Goal: Find specific page/section: Find specific page/section

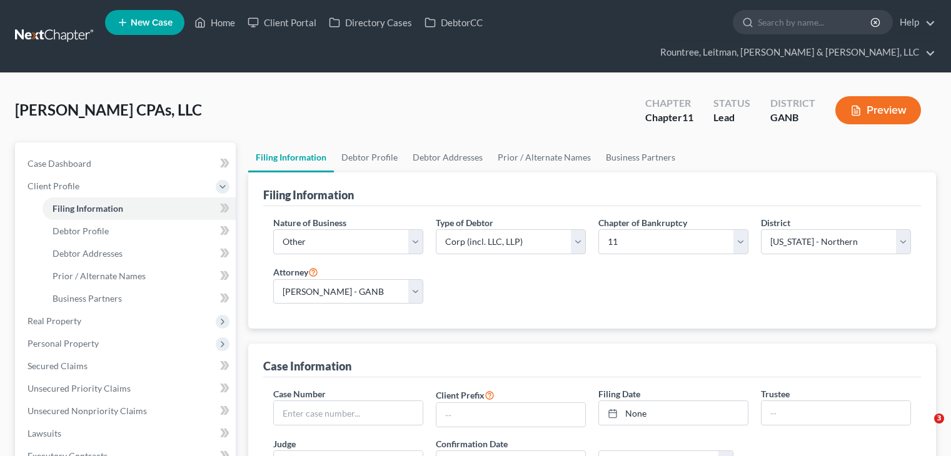
select select "3"
select select "1"
select select "19"
select select "3"
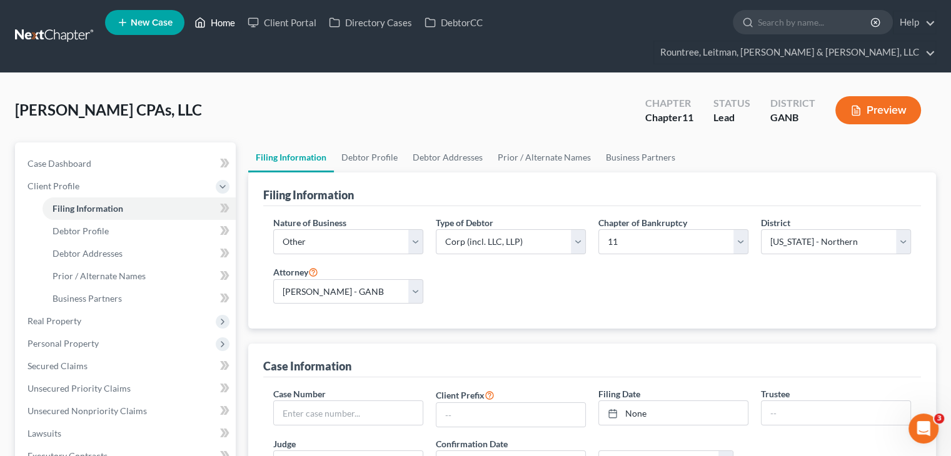
click at [219, 18] on link "Home" at bounding box center [214, 22] width 53 height 23
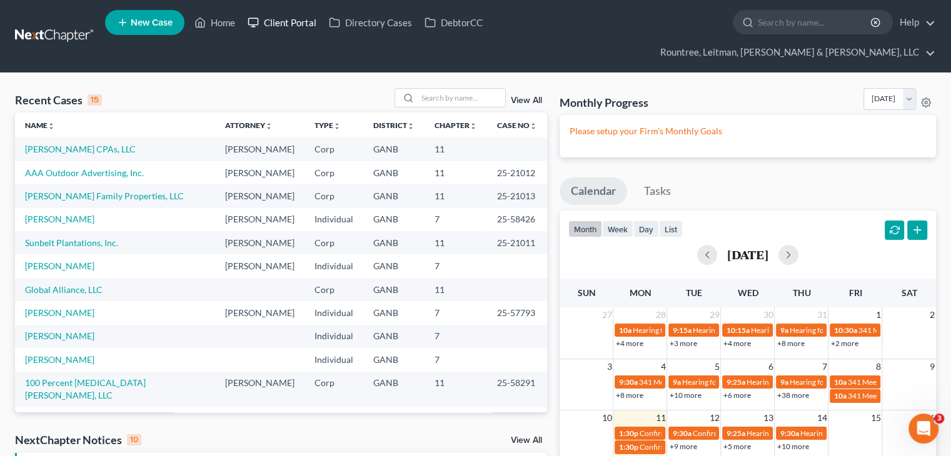
click at [293, 26] on link "Client Portal" at bounding box center [281, 22] width 81 height 23
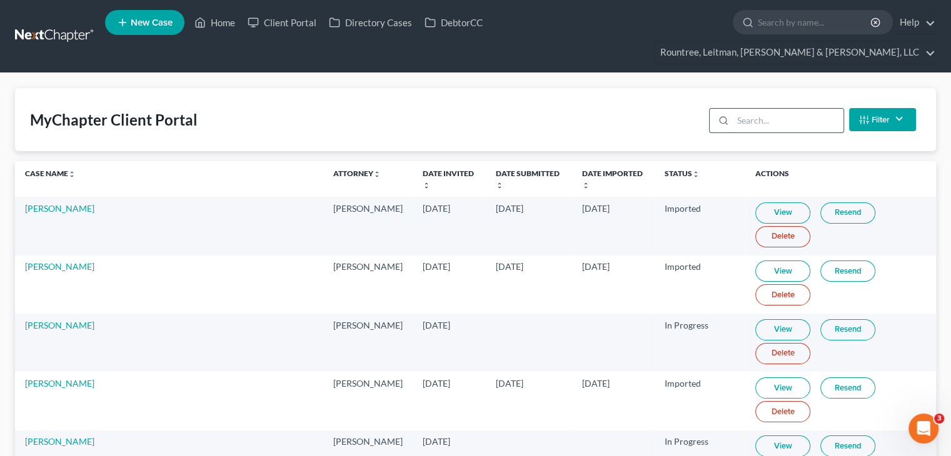
click at [758, 109] on input "search" at bounding box center [788, 121] width 111 height 24
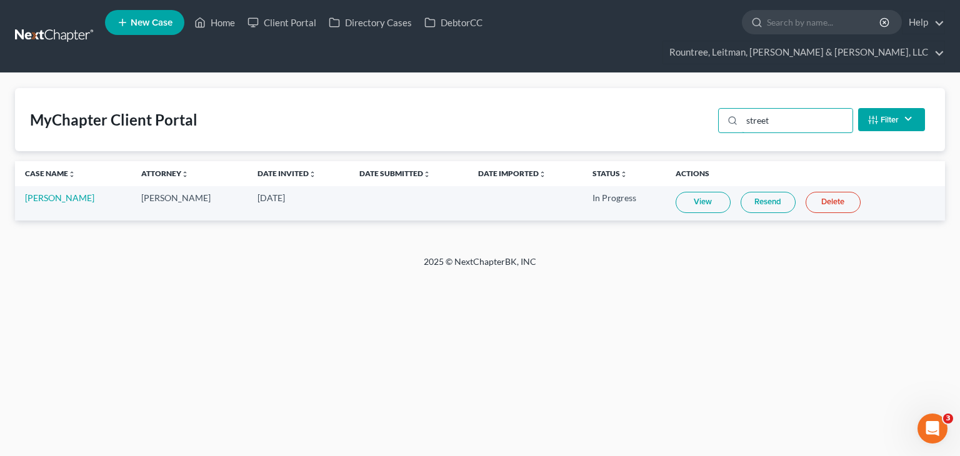
type input "street"
click at [697, 192] on link "View" at bounding box center [703, 202] width 55 height 21
click at [224, 25] on link "Home" at bounding box center [214, 22] width 53 height 23
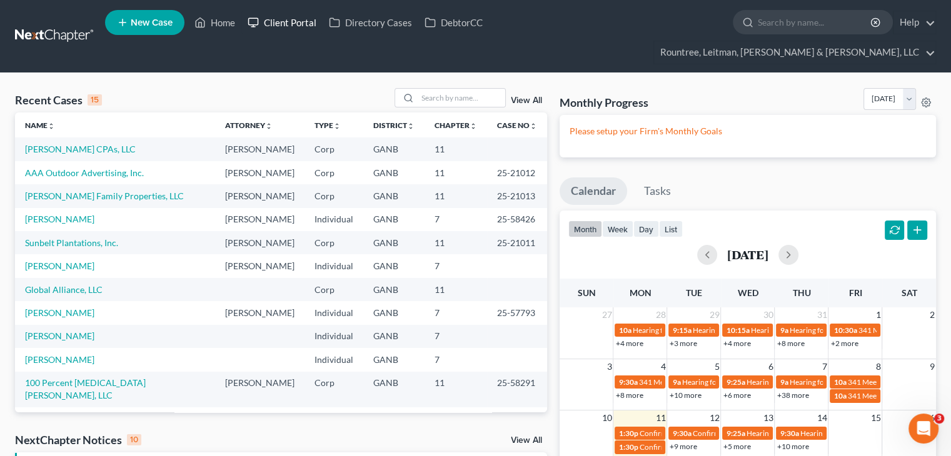
click at [296, 19] on link "Client Portal" at bounding box center [281, 22] width 81 height 23
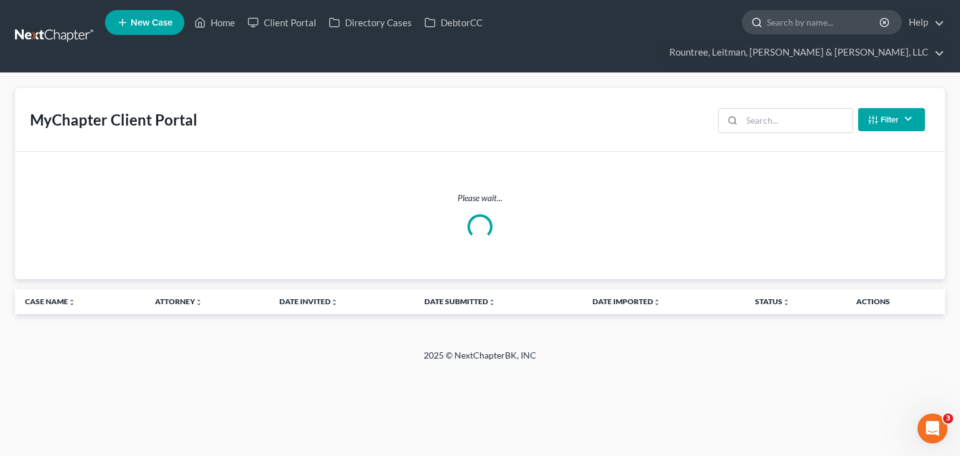
click at [767, 23] on input "search" at bounding box center [824, 22] width 114 height 23
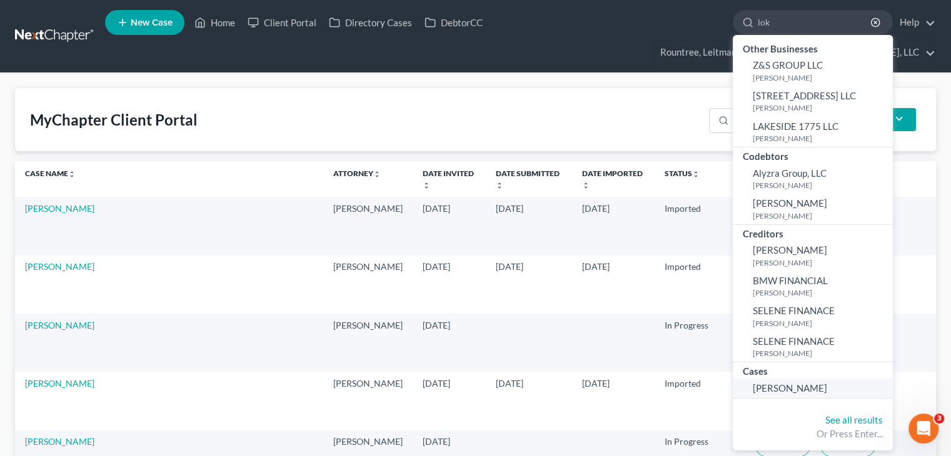
type input "lok"
click at [753, 386] on span "[PERSON_NAME]" at bounding box center [790, 388] width 74 height 11
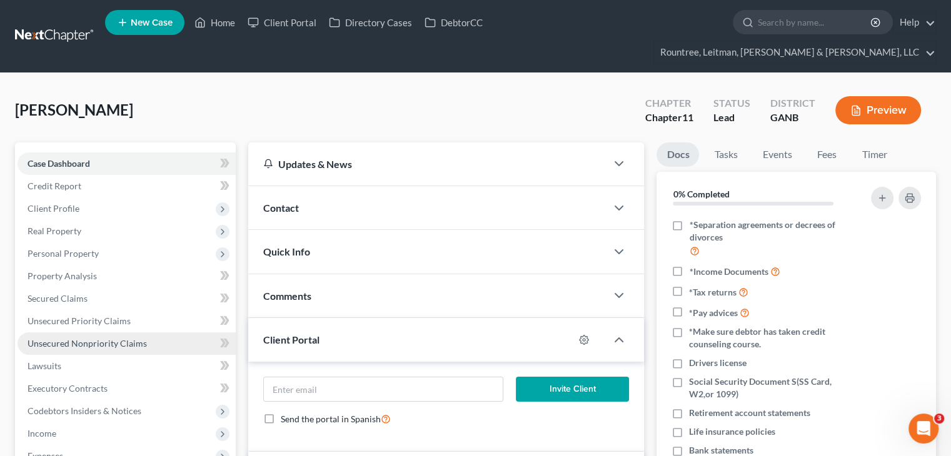
click at [68, 338] on span "Unsecured Nonpriority Claims" at bounding box center [87, 343] width 119 height 11
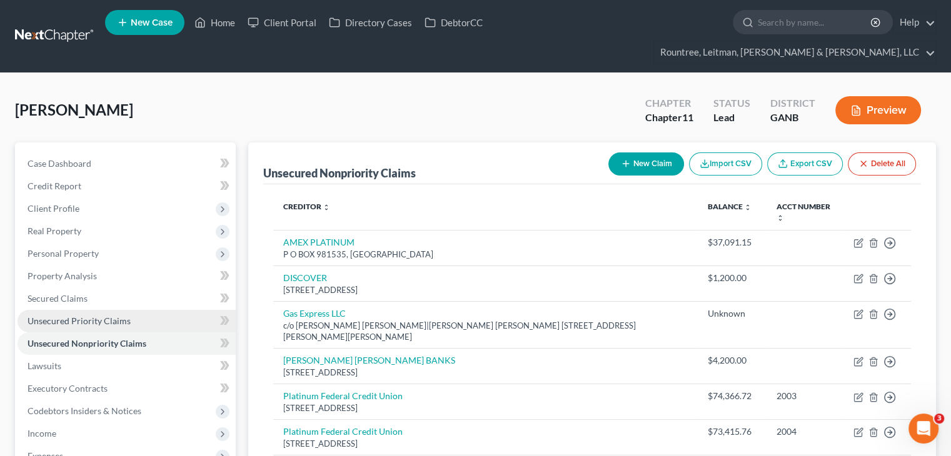
click at [68, 316] on span "Unsecured Priority Claims" at bounding box center [79, 321] width 103 height 11
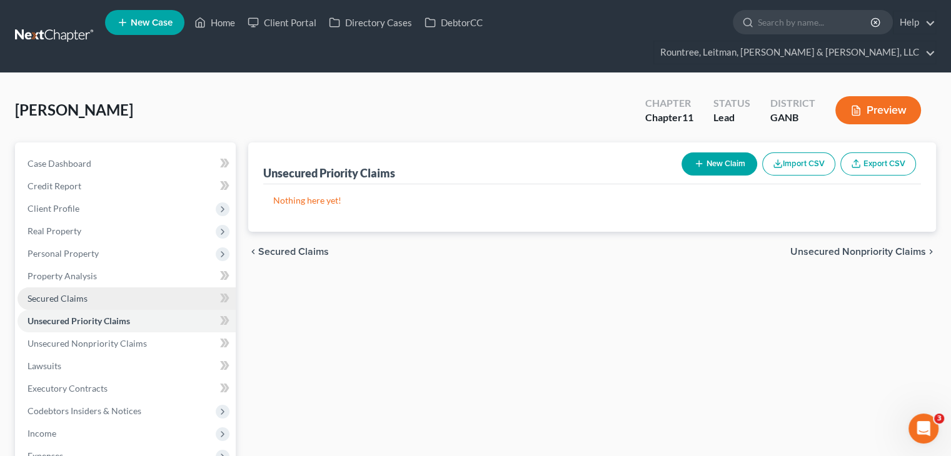
click at [61, 293] on span "Secured Claims" at bounding box center [58, 298] width 60 height 11
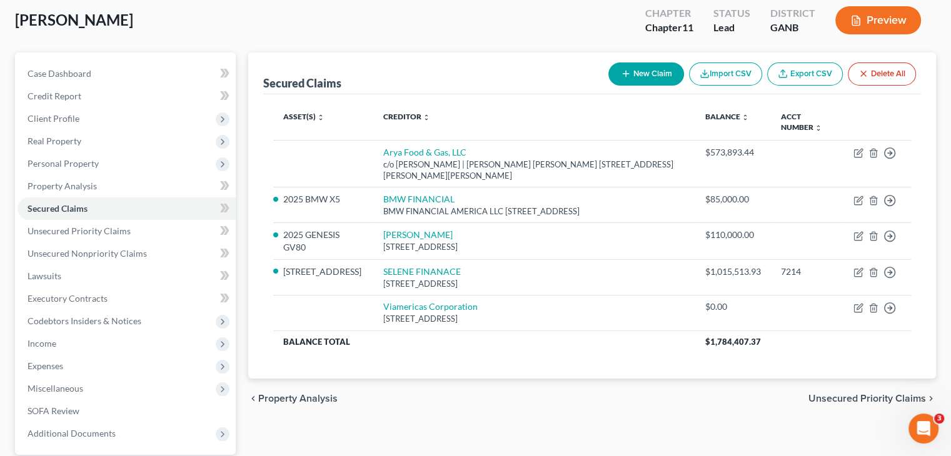
scroll to position [125, 0]
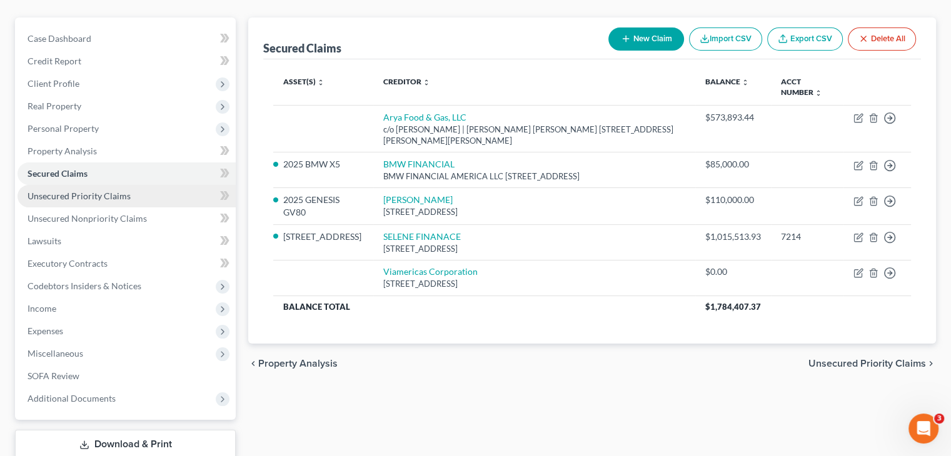
click at [81, 191] on span "Unsecured Priority Claims" at bounding box center [79, 196] width 103 height 11
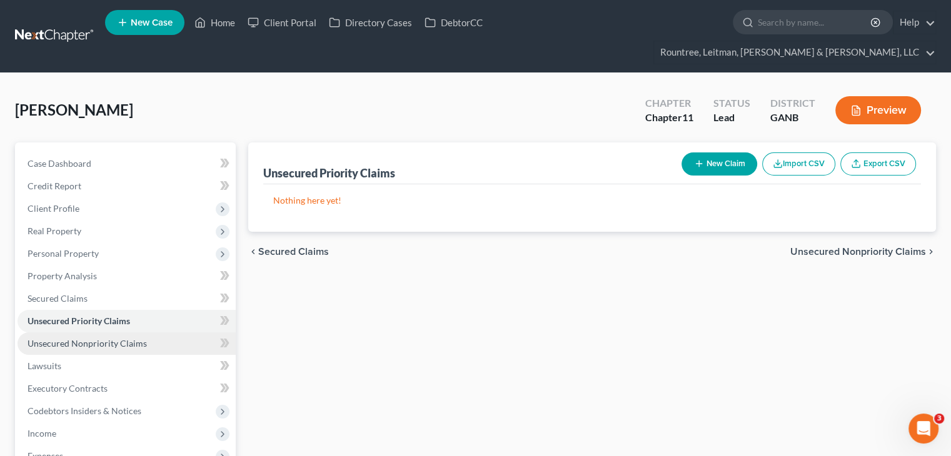
click at [81, 338] on span "Unsecured Nonpriority Claims" at bounding box center [87, 343] width 119 height 11
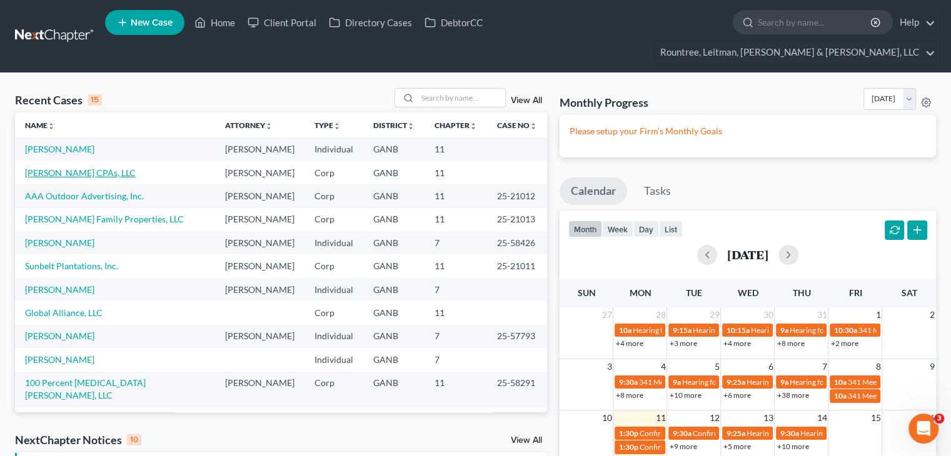
click at [63, 168] on link "[PERSON_NAME] CPAs, LLC" at bounding box center [80, 173] width 111 height 11
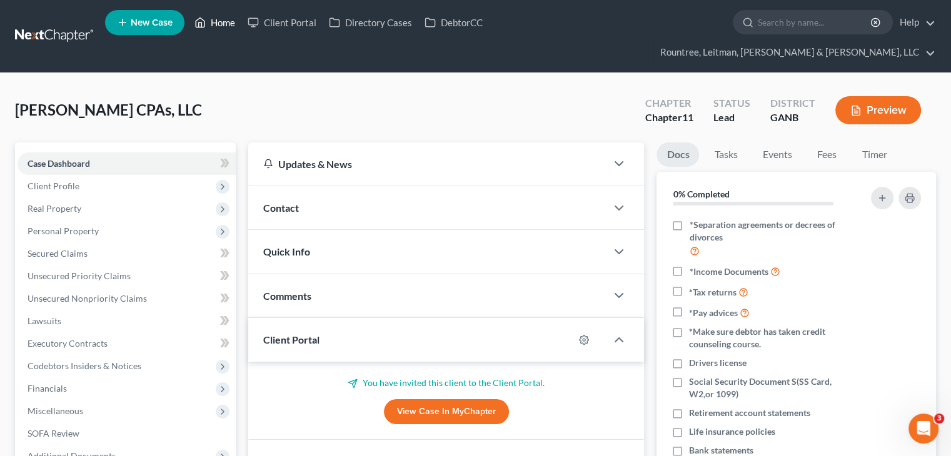
click at [228, 23] on link "Home" at bounding box center [214, 22] width 53 height 23
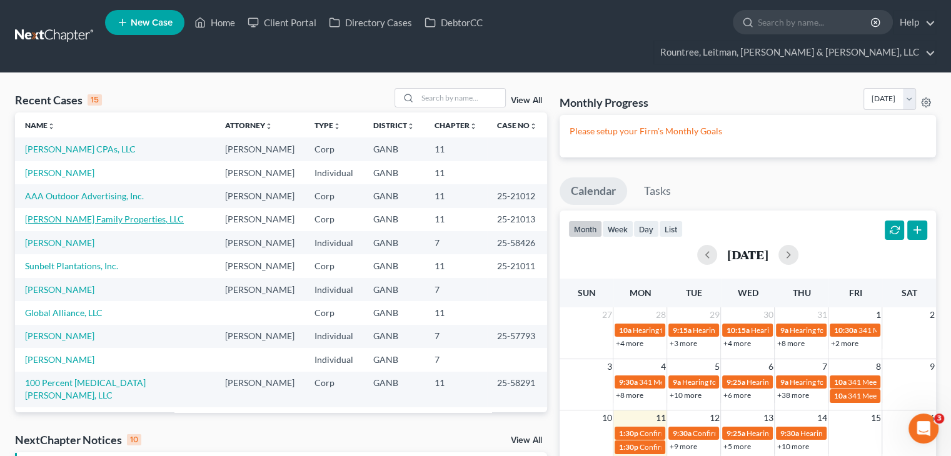
click at [74, 224] on link "[PERSON_NAME] Family Properties, LLC" at bounding box center [104, 219] width 159 height 11
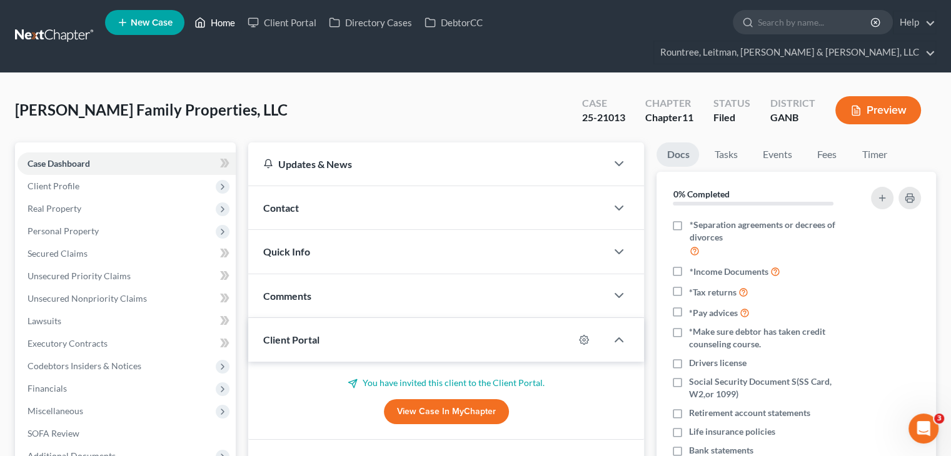
click at [224, 23] on link "Home" at bounding box center [214, 22] width 53 height 23
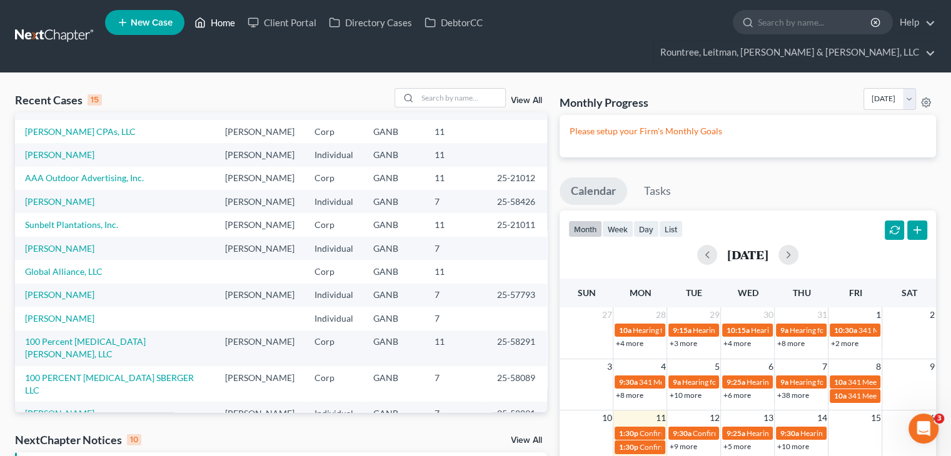
scroll to position [63, 0]
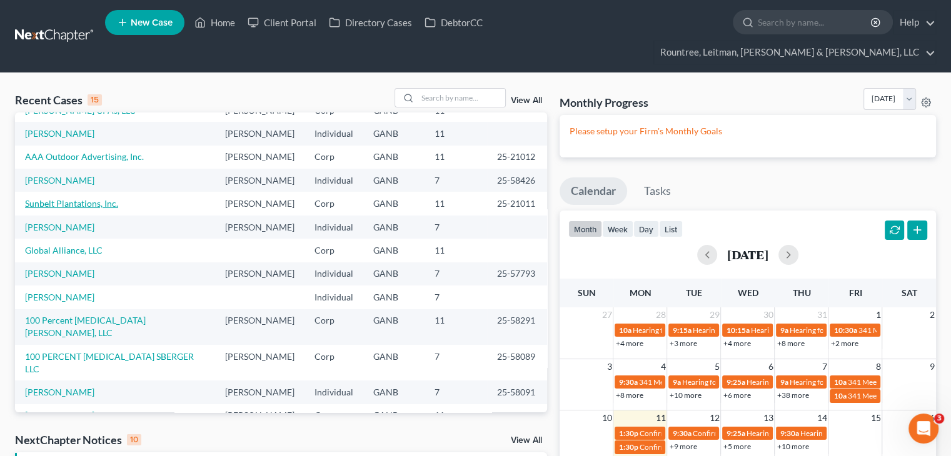
click at [61, 209] on link "Sunbelt Plantations, Inc." at bounding box center [71, 203] width 93 height 11
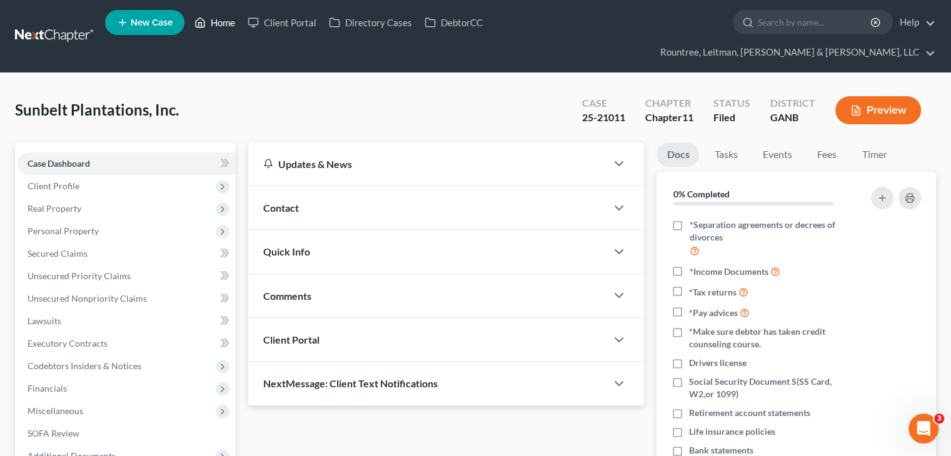
click at [216, 24] on link "Home" at bounding box center [214, 22] width 53 height 23
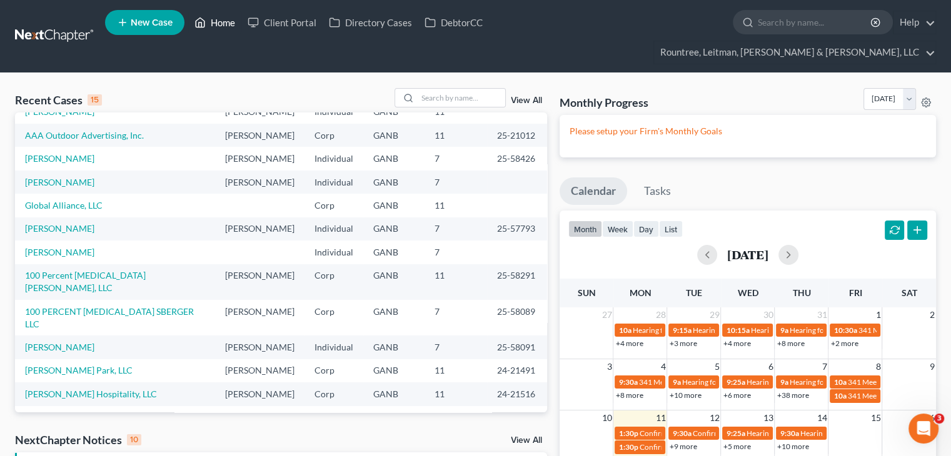
scroll to position [125, 0]
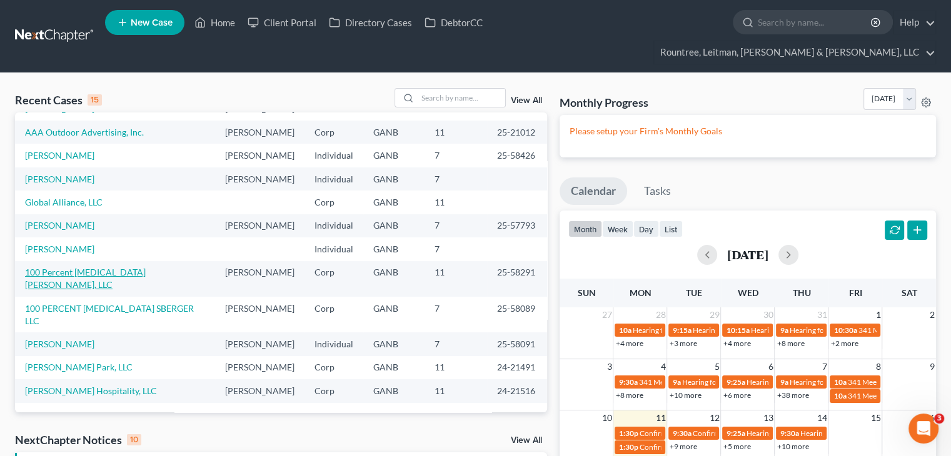
click at [110, 290] on link "100 Percent [MEDICAL_DATA] [PERSON_NAME], LLC" at bounding box center [85, 278] width 121 height 23
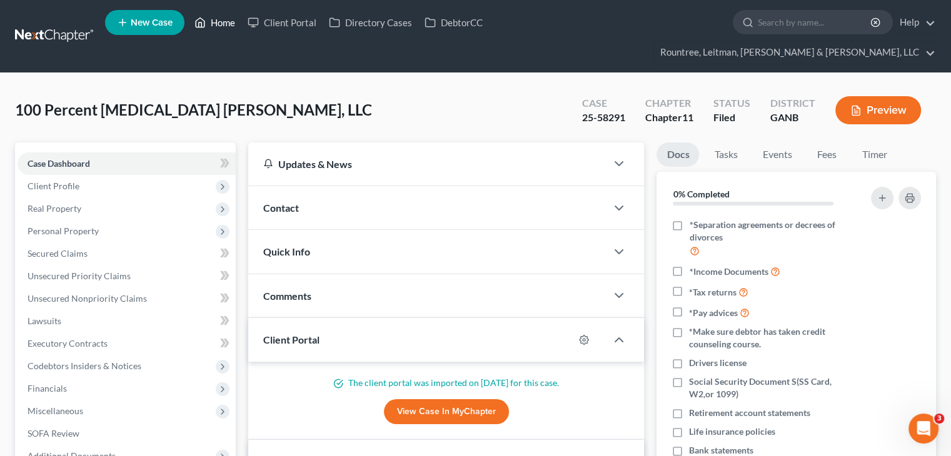
click at [217, 21] on link "Home" at bounding box center [214, 22] width 53 height 23
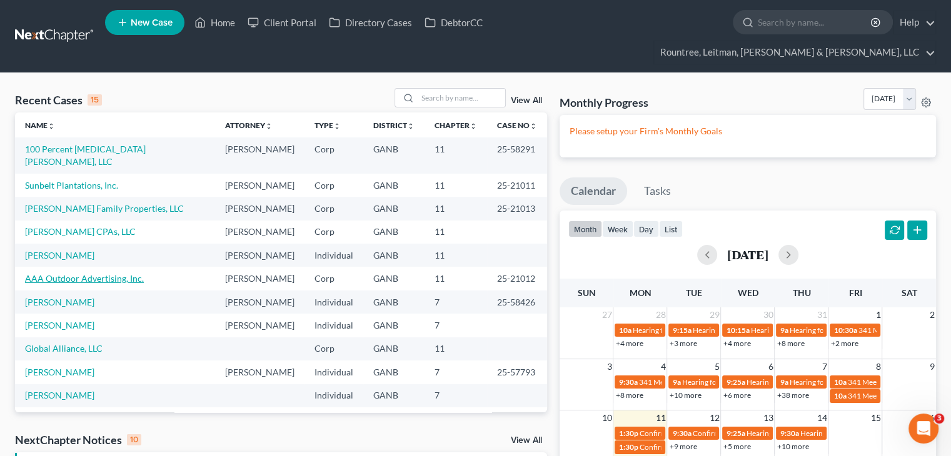
click at [86, 284] on link "AAA Outdoor Advertising, Inc." at bounding box center [84, 278] width 119 height 11
